Goal: Task Accomplishment & Management: Use online tool/utility

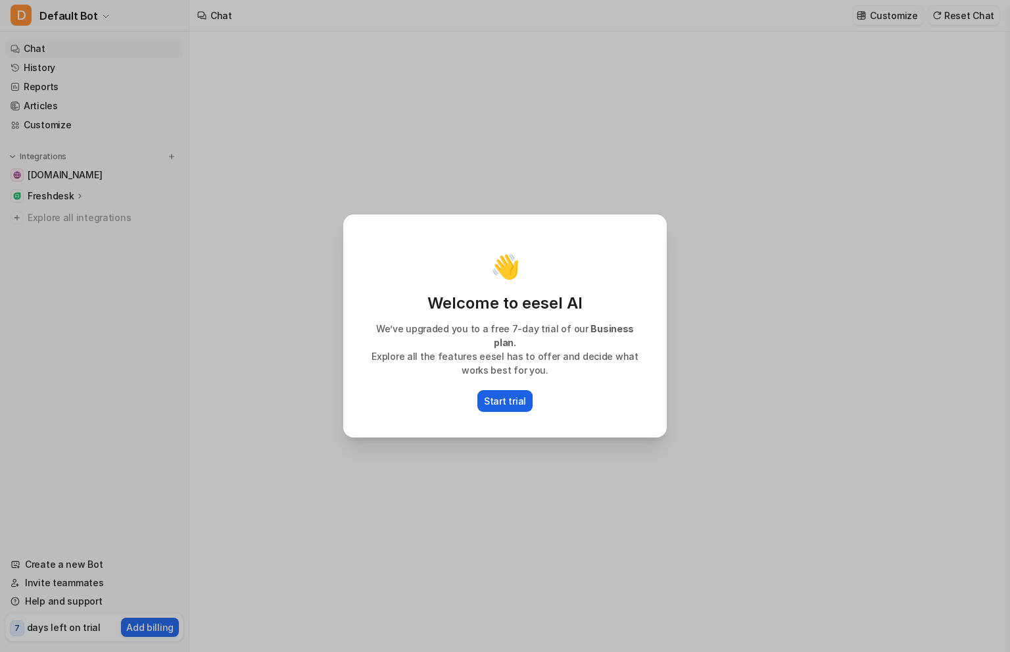
type textarea "**********"
click at [510, 398] on p "Start trial" at bounding box center [505, 401] width 42 height 14
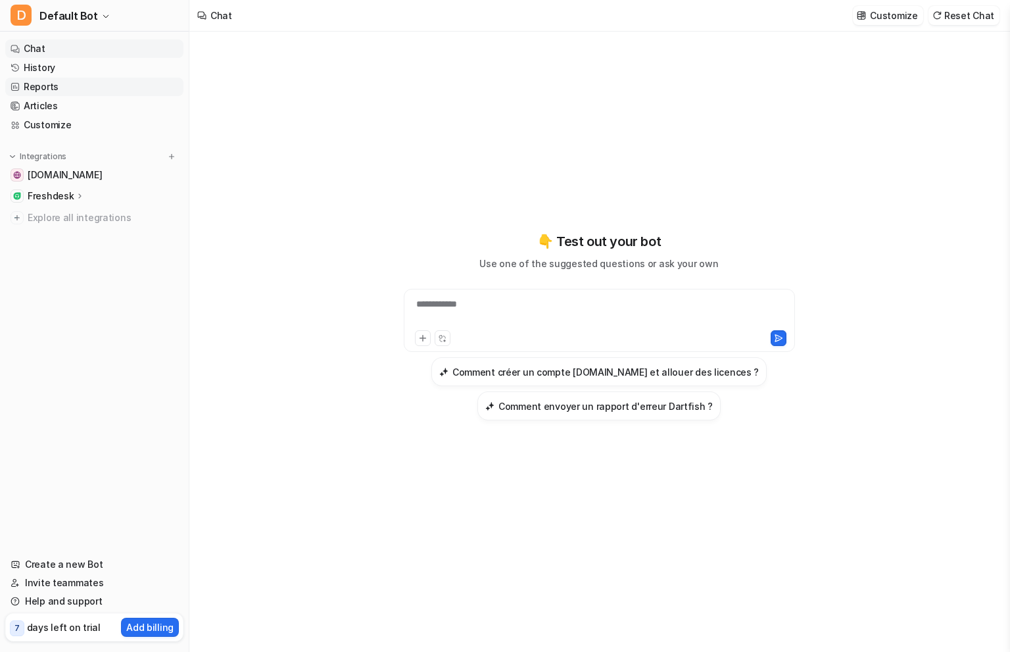
click at [42, 84] on link "Reports" at bounding box center [94, 87] width 178 height 18
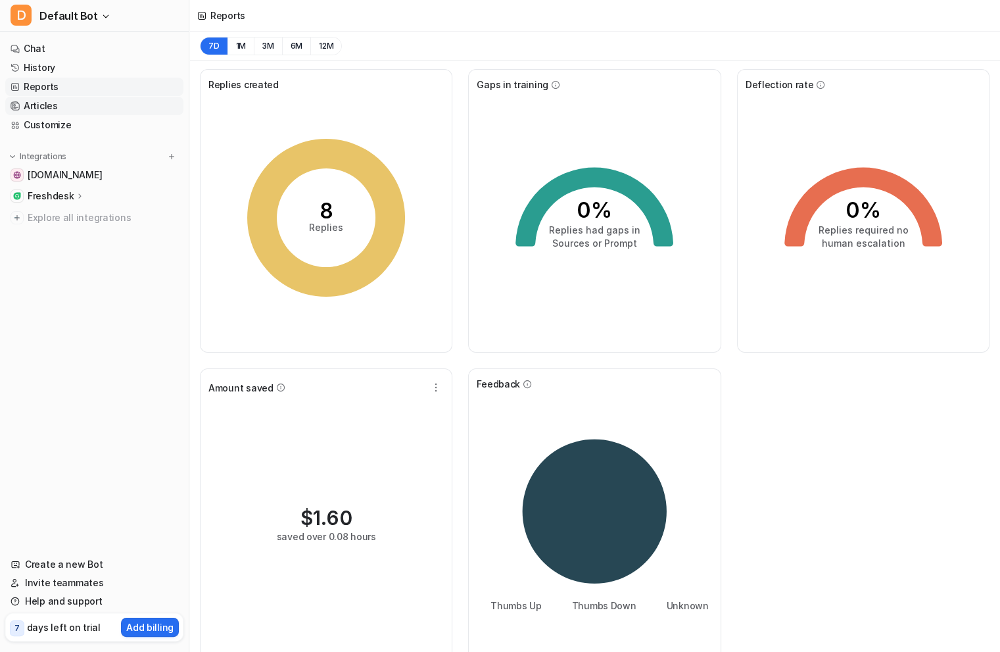
click at [42, 107] on link "Articles" at bounding box center [94, 106] width 178 height 18
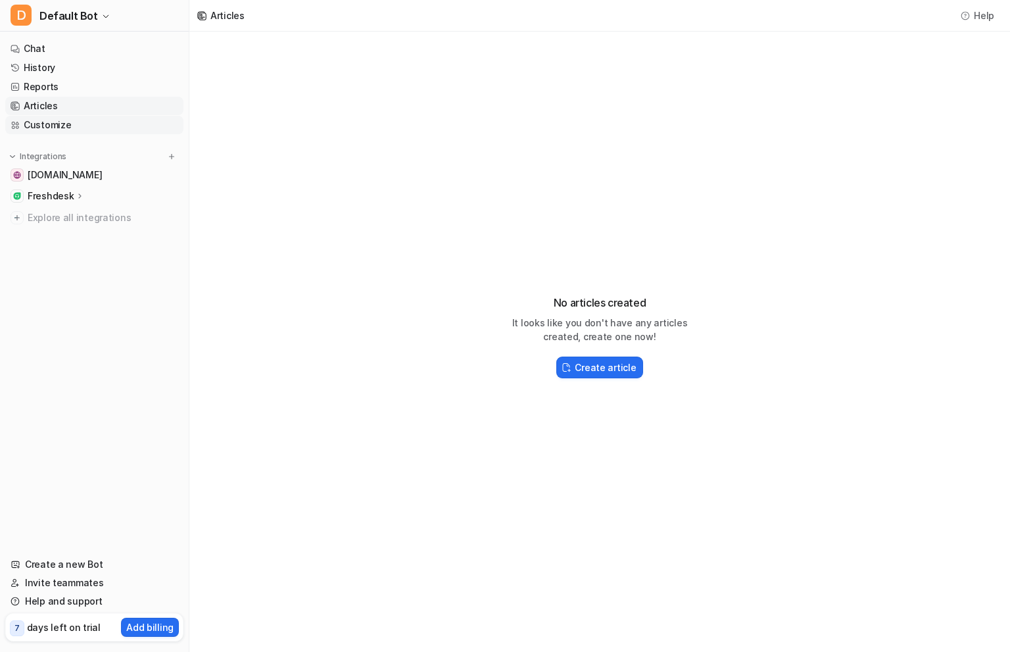
click at [43, 124] on link "Customize" at bounding box center [94, 125] width 178 height 18
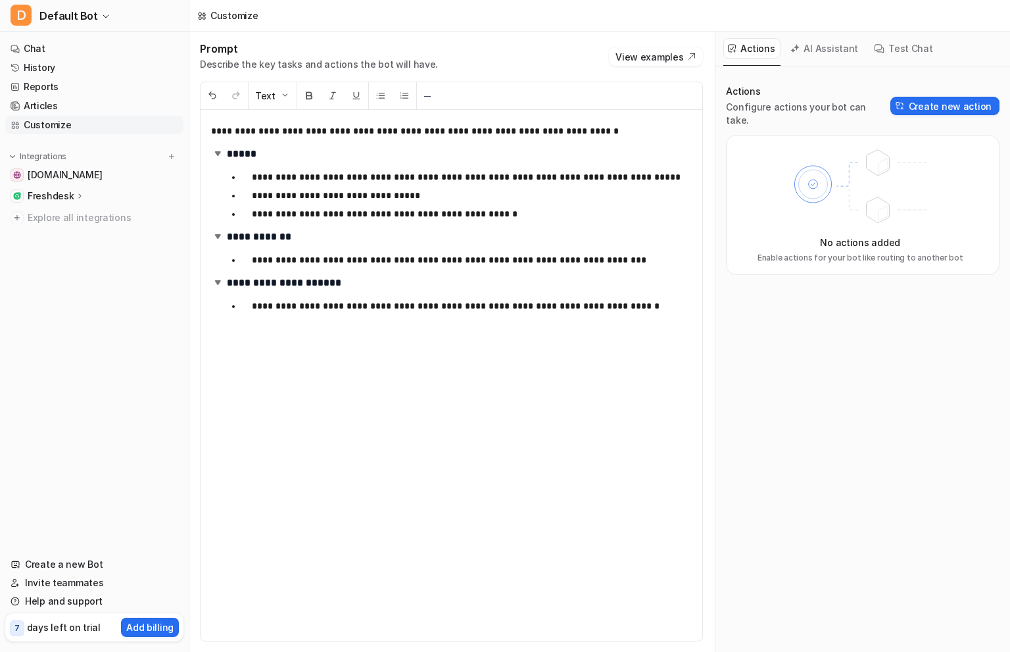
click at [53, 197] on p "Freshdesk" at bounding box center [51, 195] width 46 height 13
click at [51, 220] on p "Overview" at bounding box center [58, 214] width 42 height 13
click at [56, 234] on p "Sources" at bounding box center [56, 234] width 36 height 13
click at [58, 253] on p "AI Agent" at bounding box center [57, 253] width 39 height 13
click at [61, 268] on p "AI Copilot" at bounding box center [59, 272] width 43 height 13
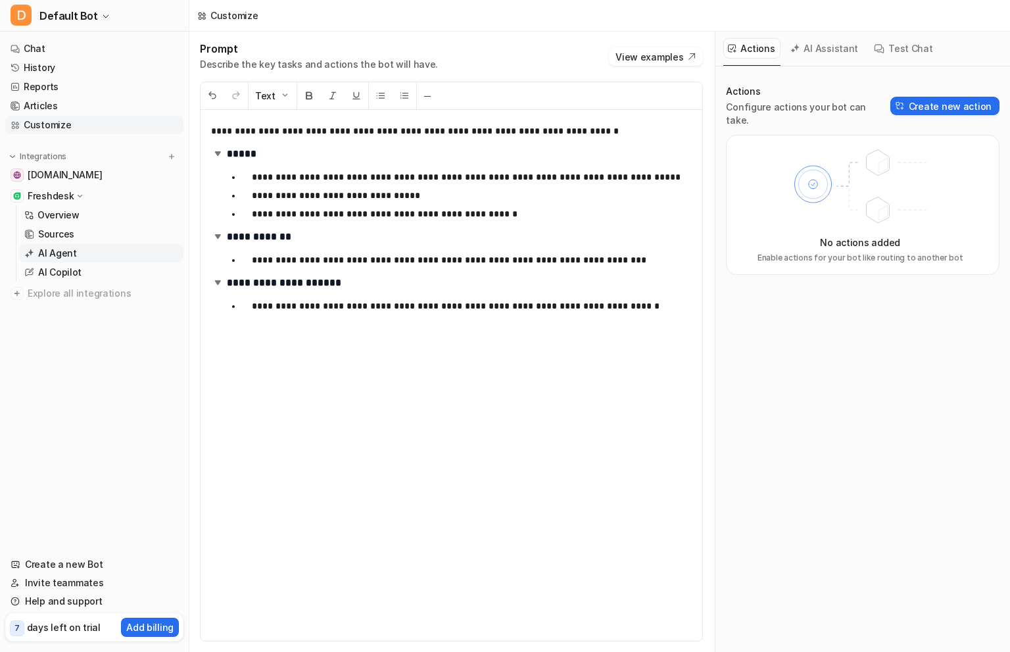
click at [60, 253] on p "AI Agent" at bounding box center [57, 253] width 39 height 13
click at [58, 233] on p "Sources" at bounding box center [56, 234] width 36 height 13
click at [59, 217] on p "Overview" at bounding box center [58, 214] width 42 height 13
click at [57, 194] on p "Freshdesk" at bounding box center [51, 195] width 46 height 13
click at [59, 175] on span "[DOMAIN_NAME]" at bounding box center [65, 174] width 74 height 13
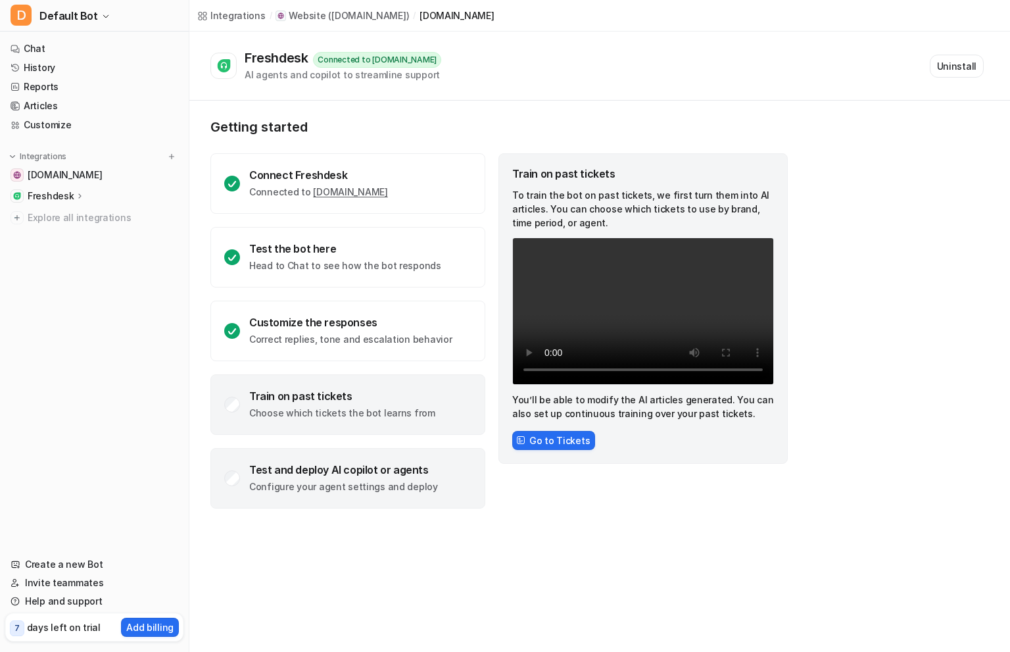
click at [231, 470] on div "Test and deploy AI copilot or agents Configure your agent settings and deploy" at bounding box center [347, 478] width 275 height 61
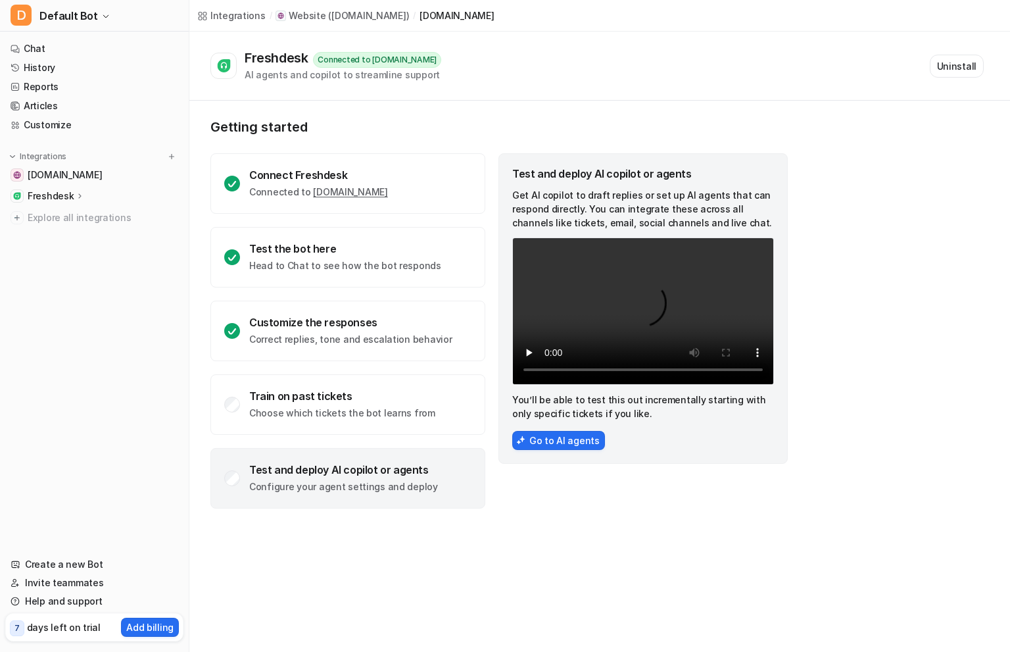
click at [443, 570] on div "Integrations / Website ( [DOMAIN_NAME] ) / [DOMAIN_NAME] Freshdesk Connected to…" at bounding box center [505, 326] width 1010 height 652
click at [39, 49] on link "Chat" at bounding box center [94, 48] width 178 height 18
